Goal: Information Seeking & Learning: Learn about a topic

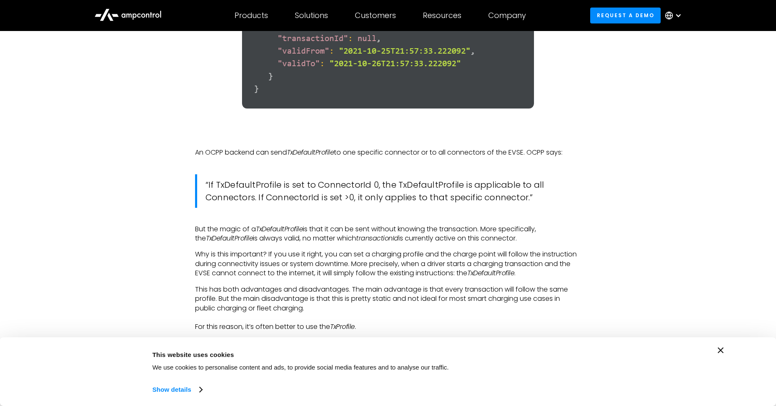
scroll to position [2104, 0]
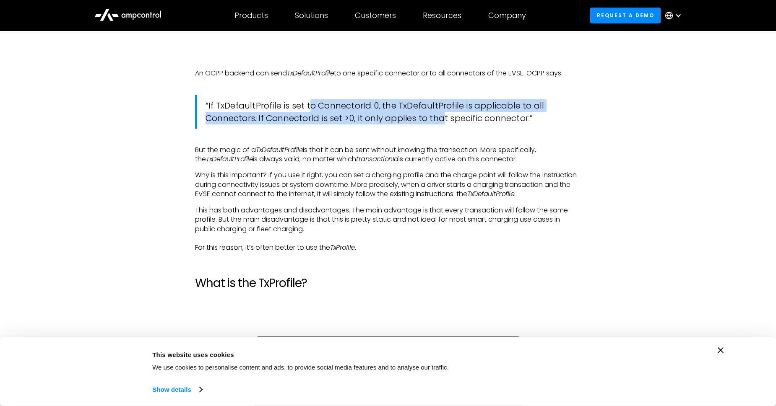
drag, startPoint x: 311, startPoint y: 114, endPoint x: 444, endPoint y: 122, distance: 132.8
click at [444, 122] on blockquote "“If TxDefaultProfile is set to ConnectorId 0, the TxDefaultProfile is applicabl…" at bounding box center [388, 112] width 386 height 34
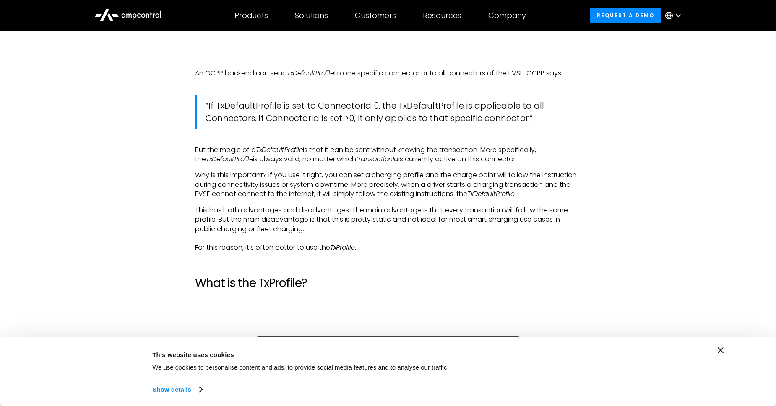
click at [444, 122] on blockquote "“If TxDefaultProfile is set to ConnectorId 0, the TxDefaultProfile is applicabl…" at bounding box center [388, 112] width 386 height 34
drag, startPoint x: 268, startPoint y: 124, endPoint x: 422, endPoint y: 132, distance: 153.7
click at [422, 129] on blockquote "“If TxDefaultProfile is set to ConnectorId 0, the TxDefaultProfile is applicabl…" at bounding box center [388, 112] width 386 height 34
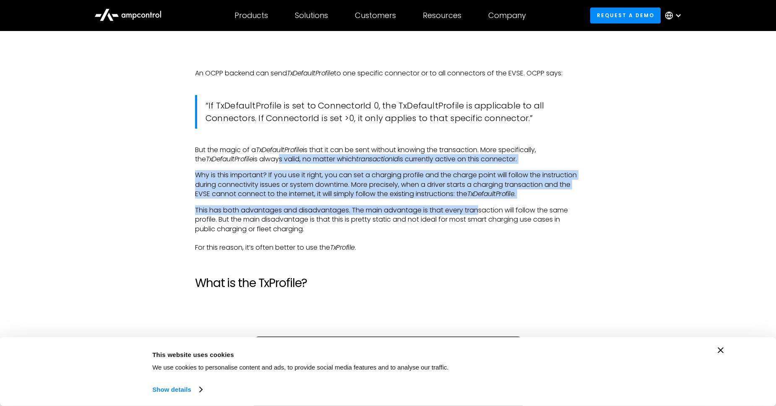
drag, startPoint x: 266, startPoint y: 165, endPoint x: 479, endPoint y: 232, distance: 223.0
click at [479, 232] on p "This has both advantages and disadvantages. The main advantage is that every tr…" at bounding box center [388, 229] width 386 height 47
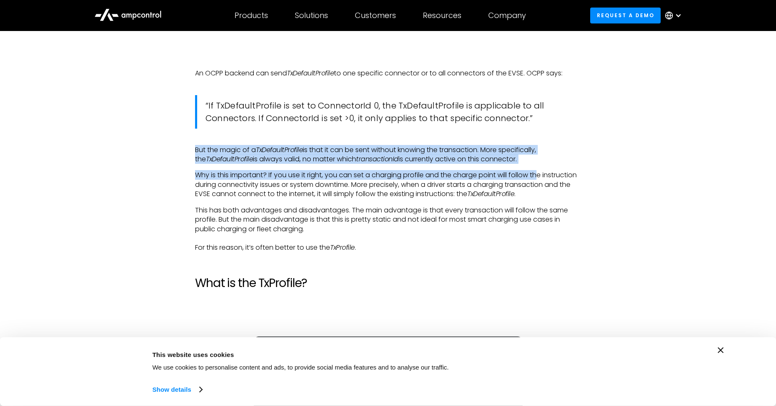
drag, startPoint x: 339, startPoint y: 154, endPoint x: 540, endPoint y: 189, distance: 203.8
click at [540, 189] on p "Why is this important? If you use it right, you can set a charging profile and …" at bounding box center [388, 185] width 386 height 28
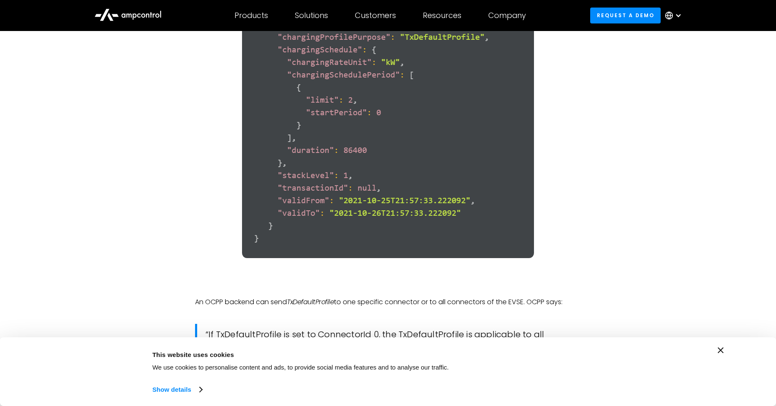
scroll to position [1817, 0]
